Goal: Task Accomplishment & Management: Manage account settings

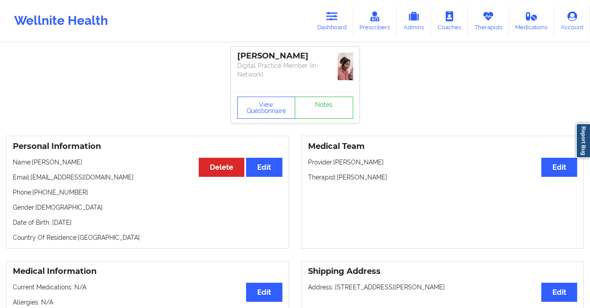
click at [331, 22] on link "Dashboard" at bounding box center [332, 20] width 42 height 29
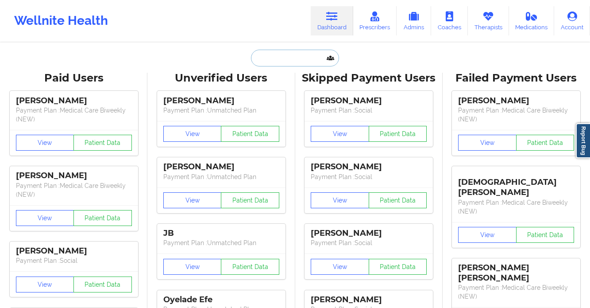
click at [272, 52] on input "text" at bounding box center [295, 58] width 88 height 17
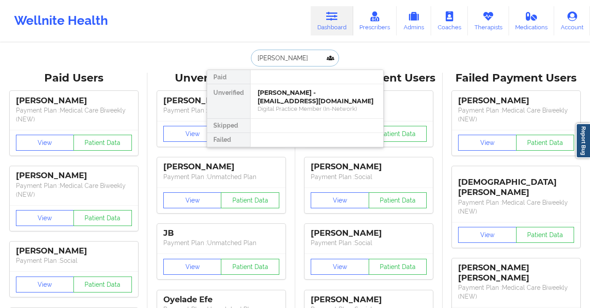
type input "[PERSON_NAME]"
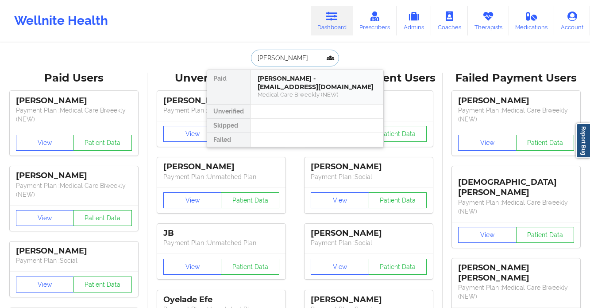
click at [290, 93] on div "Medical Care Biweekly (NEW)" at bounding box center [317, 95] width 119 height 8
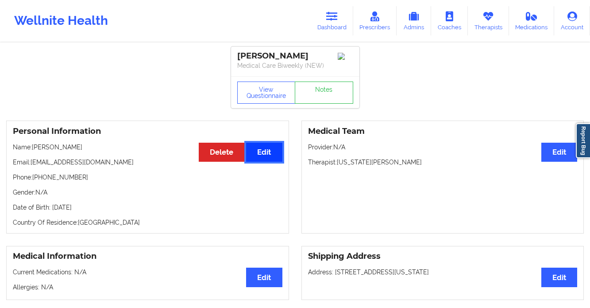
click at [270, 155] on button "Edit" at bounding box center [264, 151] width 36 height 19
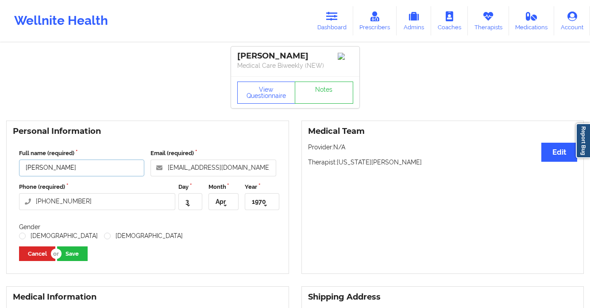
click at [99, 171] on input "[PERSON_NAME]" at bounding box center [81, 167] width 125 height 17
type input "[PERSON_NAME]"
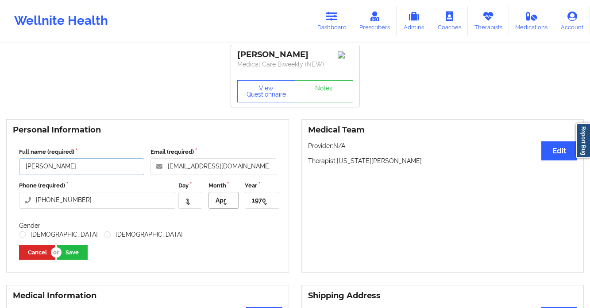
scroll to position [2, 0]
click at [223, 203] on icon at bounding box center [225, 204] width 13 height 16
click at [217, 254] on span "Sep" at bounding box center [222, 250] width 12 height 7
click at [186, 203] on icon at bounding box center [187, 204] width 13 height 16
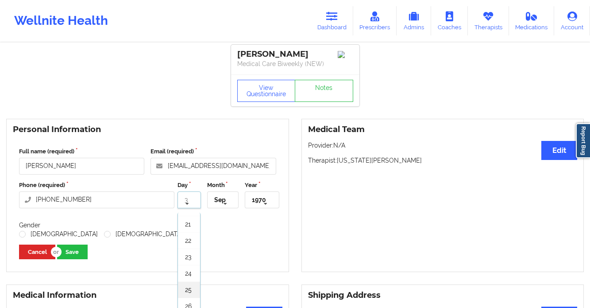
scroll to position [325, 0]
click at [187, 289] on span "25" at bounding box center [188, 288] width 7 height 7
click at [268, 198] on input "text" at bounding box center [262, 200] width 33 height 16
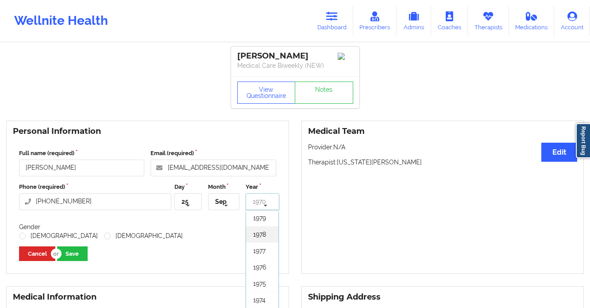
scroll to position [652, 0]
click at [265, 242] on span "1978" at bounding box center [259, 238] width 13 height 7
click at [68, 255] on button "Save" at bounding box center [72, 253] width 31 height 15
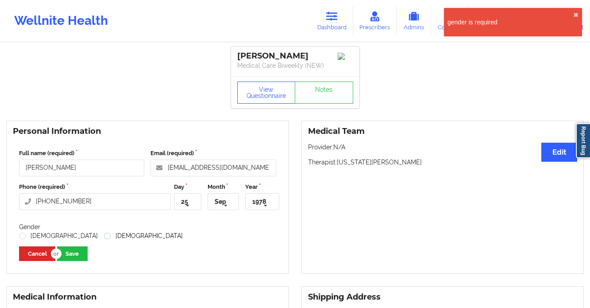
click at [104, 237] on label "[DEMOGRAPHIC_DATA]" at bounding box center [143, 236] width 79 height 8
click at [104, 237] on input "[DEMOGRAPHIC_DATA]" at bounding box center [108, 236] width 8 height 8
radio input "true"
click at [79, 255] on button "Save" at bounding box center [72, 253] width 31 height 15
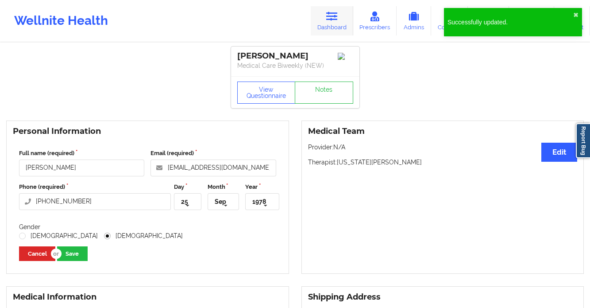
click at [335, 25] on link "Dashboard" at bounding box center [332, 20] width 42 height 29
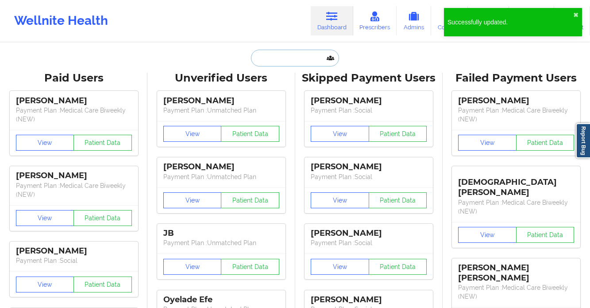
click at [291, 60] on input "text" at bounding box center [295, 58] width 88 height 17
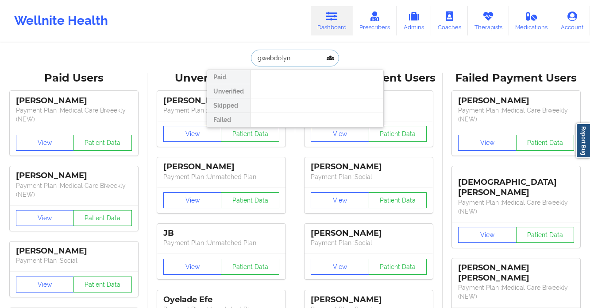
drag, startPoint x: 291, startPoint y: 57, endPoint x: 267, endPoint y: 58, distance: 23.9
click at [267, 58] on input "gwebdolyn" at bounding box center [295, 58] width 88 height 17
type input "[PERSON_NAME]"
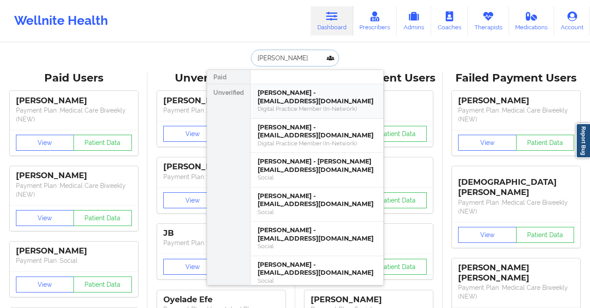
click at [342, 111] on div "Digital Practice Member (In-Network)" at bounding box center [317, 109] width 119 height 8
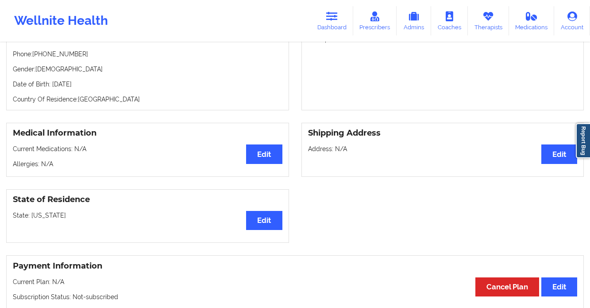
scroll to position [120, 0]
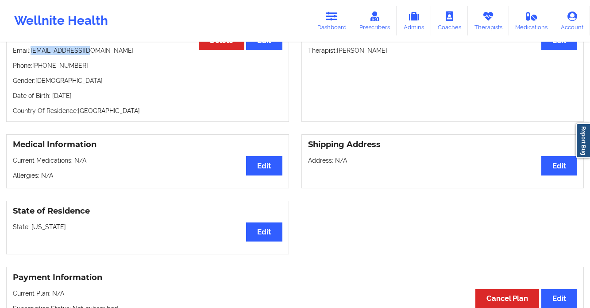
drag, startPoint x: 98, startPoint y: 48, endPoint x: 32, endPoint y: 50, distance: 66.0
click at [32, 50] on p "Email: [EMAIL_ADDRESS][DOMAIN_NAME]" at bounding box center [147, 50] width 269 height 9
copy p "[EMAIL_ADDRESS][DOMAIN_NAME]"
